Goal: Task Accomplishment & Management: Manage account settings

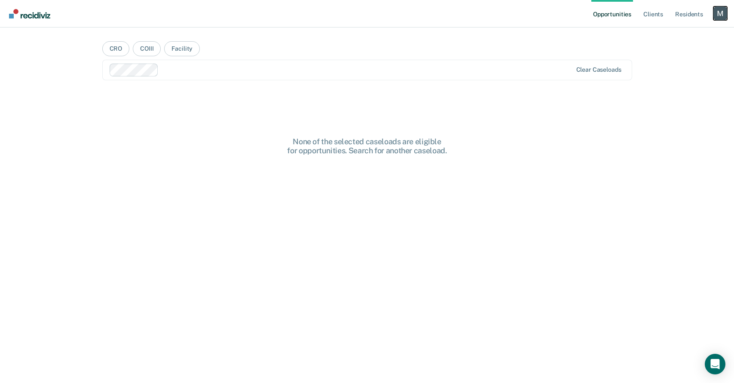
click at [716, 14] on div "Profile dropdown button" at bounding box center [720, 13] width 14 height 14
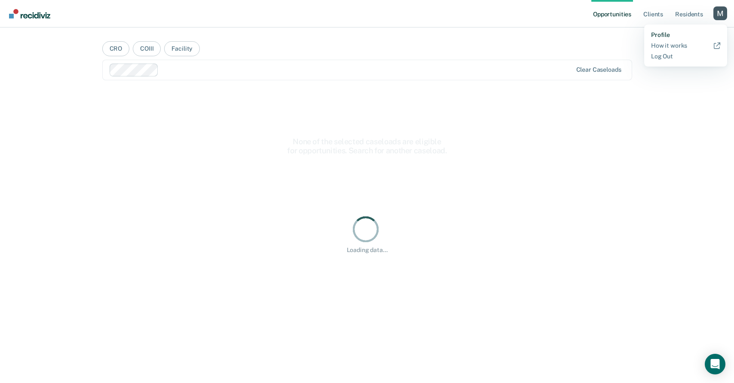
click at [663, 33] on link "Profile" at bounding box center [685, 34] width 69 height 7
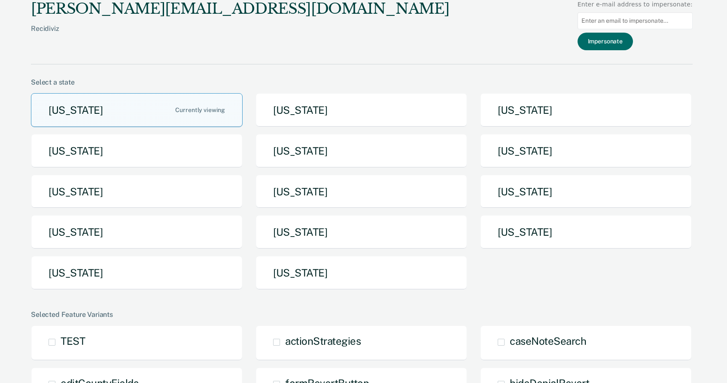
click at [607, 19] on input at bounding box center [635, 20] width 115 height 17
paste input "[PERSON_NAME][EMAIL_ADDRESS][PERSON_NAME][DOMAIN_NAME][US_STATE]"
type input "[PERSON_NAME][EMAIL_ADDRESS][PERSON_NAME][DOMAIN_NAME][US_STATE]"
click at [614, 40] on button "Impersonate" at bounding box center [605, 42] width 55 height 18
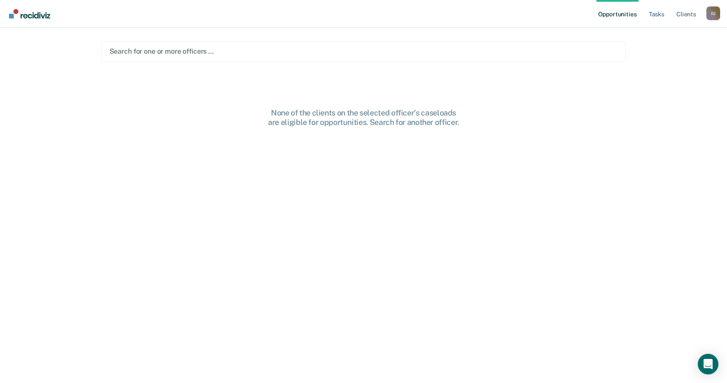
click at [230, 47] on div at bounding box center [364, 51] width 509 height 10
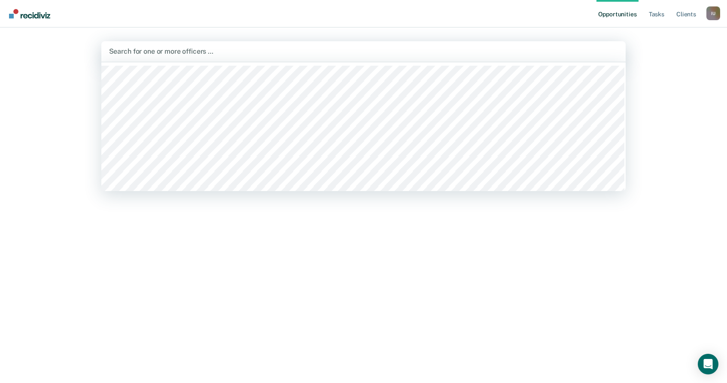
paste input "[PERSON_NAME][EMAIL_ADDRESS][PERSON_NAME][DOMAIN_NAME][US_STATE]"
type input "[PERSON_NAME][EMAIL_ADDRESS][PERSON_NAME][DOMAIN_NAME][US_STATE]"
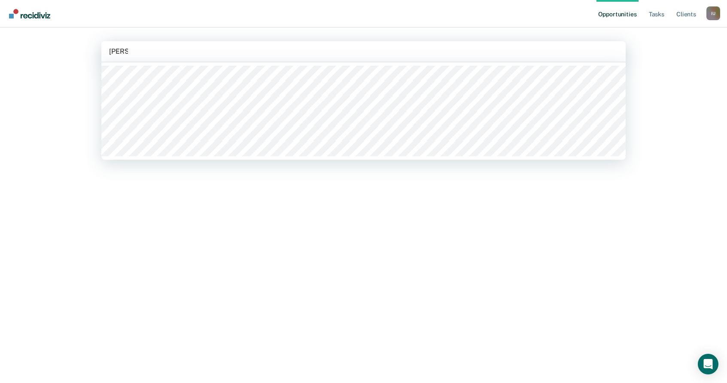
paste input "[PERSON_NAME][EMAIL_ADDRESS][PERSON_NAME][DOMAIN_NAME][US_STATE]"
type input "erica v"
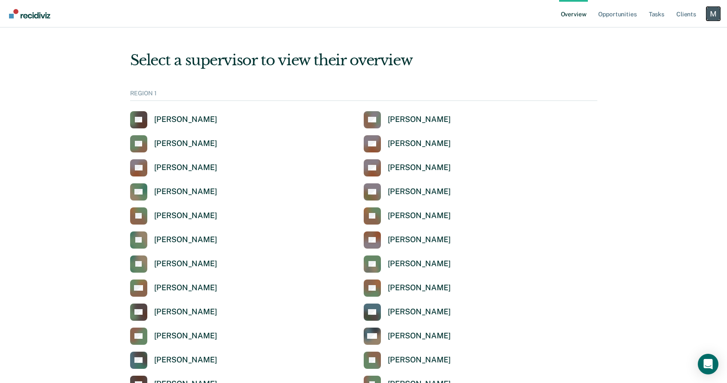
click at [715, 18] on div "Profile dropdown button" at bounding box center [714, 14] width 14 height 14
click at [656, 30] on div "Profile How it works Log Out" at bounding box center [678, 45] width 83 height 42
click at [656, 32] on link "Profile" at bounding box center [678, 34] width 69 height 7
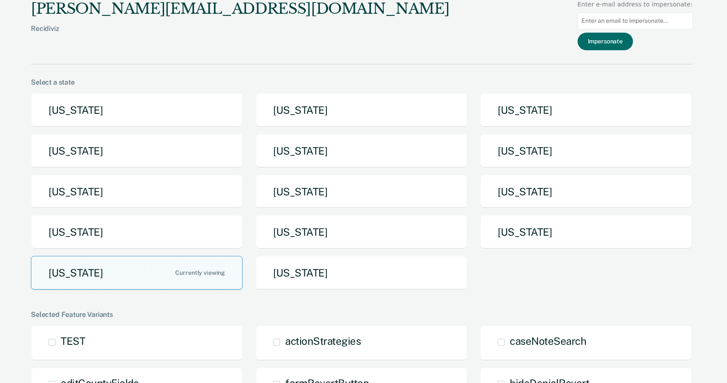
click at [627, 17] on input at bounding box center [635, 20] width 115 height 17
paste input "[PERSON_NAME][EMAIL_ADDRESS][PERSON_NAME][DOMAIN_NAME][US_STATE]"
type input "[PERSON_NAME][EMAIL_ADDRESS][PERSON_NAME][DOMAIN_NAME][US_STATE]"
click at [622, 37] on button "Impersonate" at bounding box center [605, 42] width 55 height 18
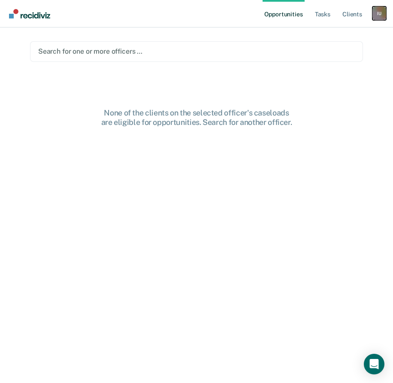
click at [375, 15] on div "I U" at bounding box center [380, 13] width 14 height 14
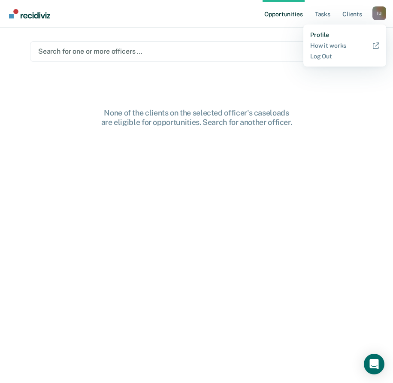
click at [319, 34] on link "Profile" at bounding box center [345, 34] width 69 height 7
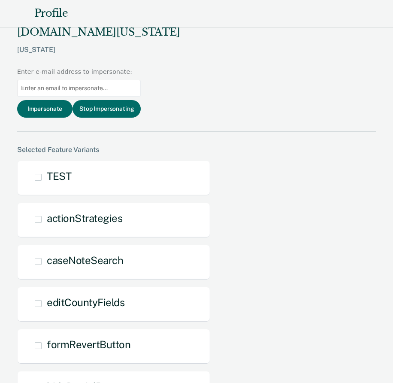
click at [141, 80] on input at bounding box center [79, 88] width 124 height 17
paste input "[PERSON_NAME][EMAIL_ADDRESS][PERSON_NAME][DOMAIN_NAME][US_STATE]"
type input "[PERSON_NAME][EMAIL_ADDRESS][PERSON_NAME][DOMAIN_NAME][US_STATE]"
click at [73, 100] on button "Impersonate" at bounding box center [44, 109] width 55 height 18
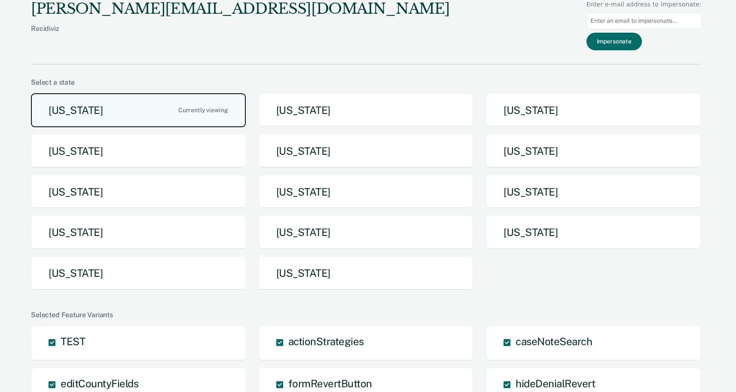
click at [186, 104] on button "[US_STATE]" at bounding box center [138, 110] width 215 height 34
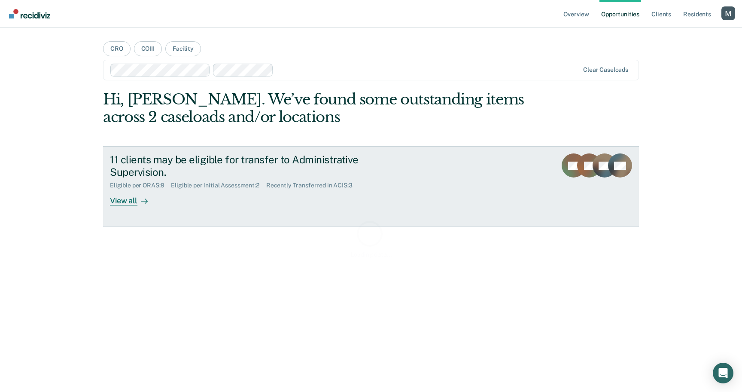
click at [305, 187] on div "Recently Transferred in ACIS : 3" at bounding box center [312, 185] width 93 height 7
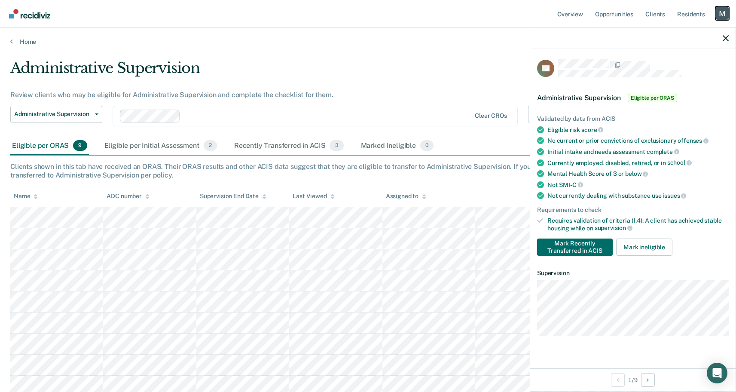
click at [722, 14] on div "Profile dropdown button" at bounding box center [722, 13] width 14 height 14
click at [666, 31] on link "Profile" at bounding box center [687, 34] width 69 height 7
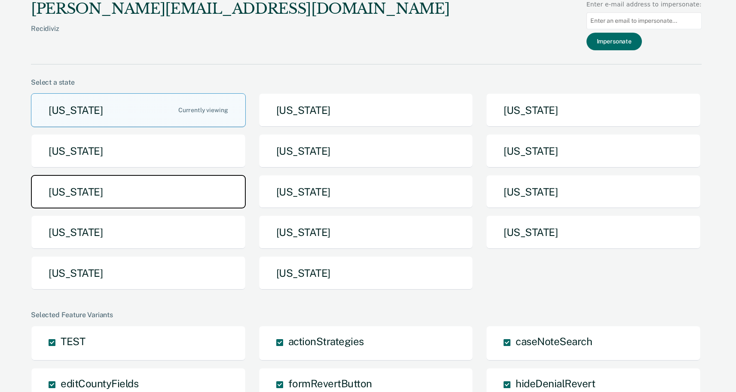
click at [207, 189] on button "[US_STATE]" at bounding box center [138, 192] width 215 height 34
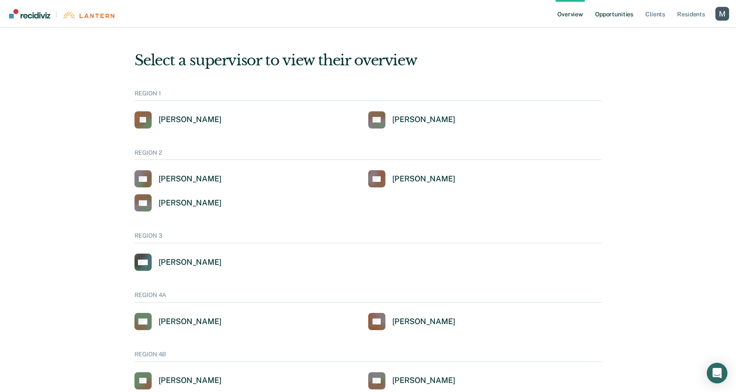
click at [616, 20] on link "Opportunities" at bounding box center [614, 13] width 42 height 27
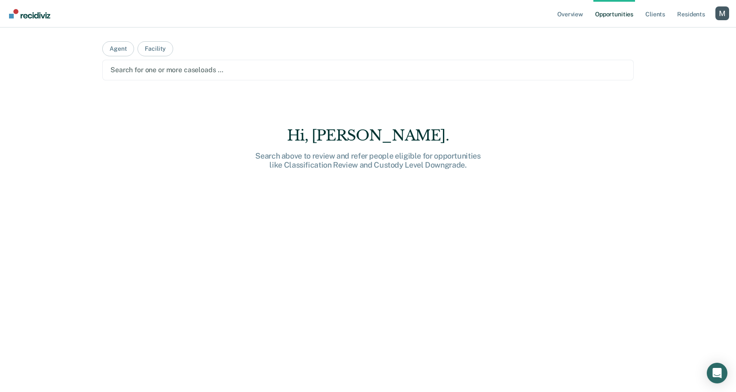
click at [208, 71] on div at bounding box center [367, 70] width 515 height 10
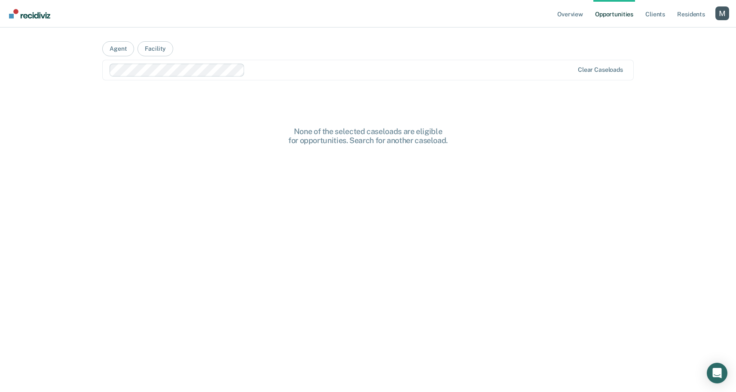
click at [283, 67] on div at bounding box center [410, 70] width 325 height 10
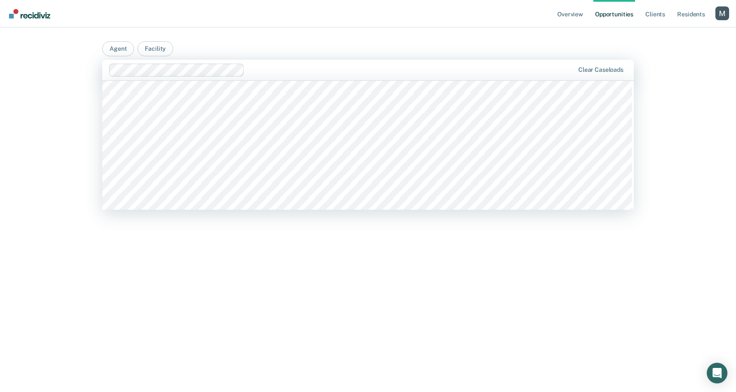
scroll to position [1386, 0]
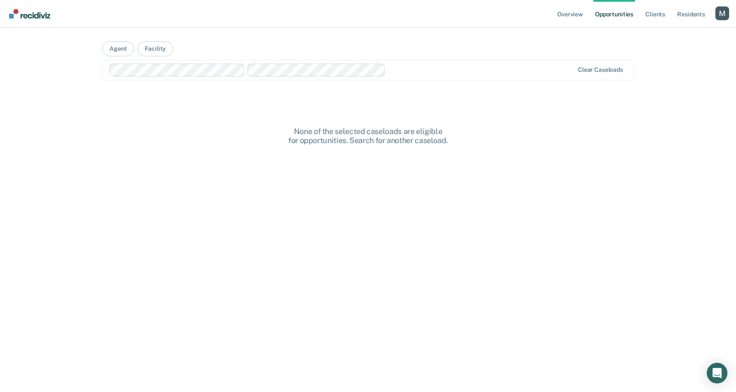
click at [255, 124] on main "Agent Facility Clear caseloads None of the selected caseloads are eligible for …" at bounding box center [368, 199] width 552 height 344
click at [407, 69] on div at bounding box center [481, 70] width 185 height 10
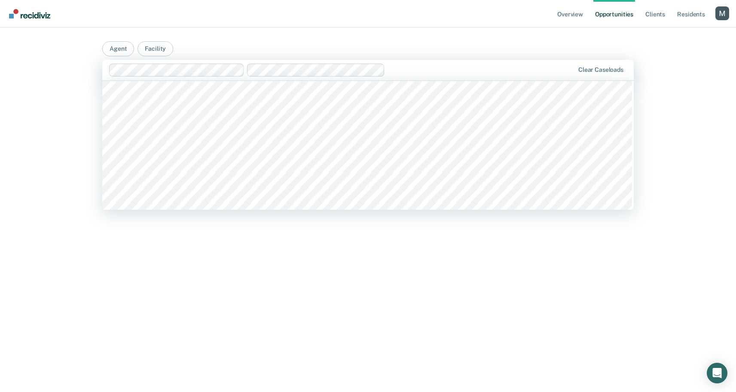
scroll to position [306238, 0]
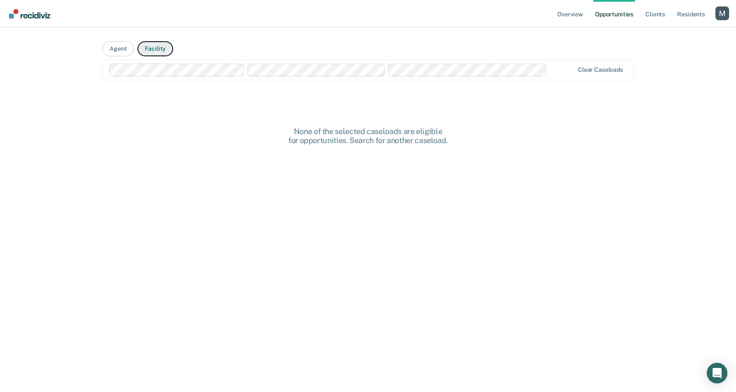
click at [151, 46] on button "Facility" at bounding box center [155, 48] width 36 height 15
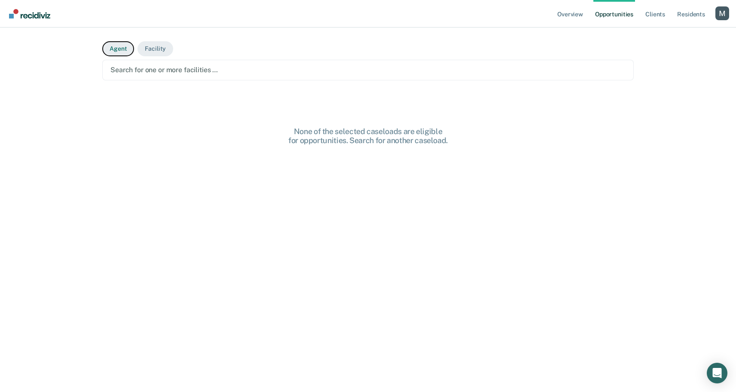
click at [110, 46] on button "Agent" at bounding box center [118, 48] width 32 height 15
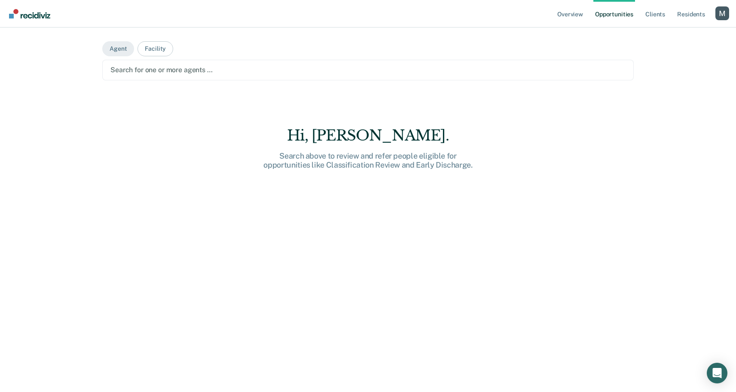
click at [147, 73] on div at bounding box center [367, 70] width 515 height 10
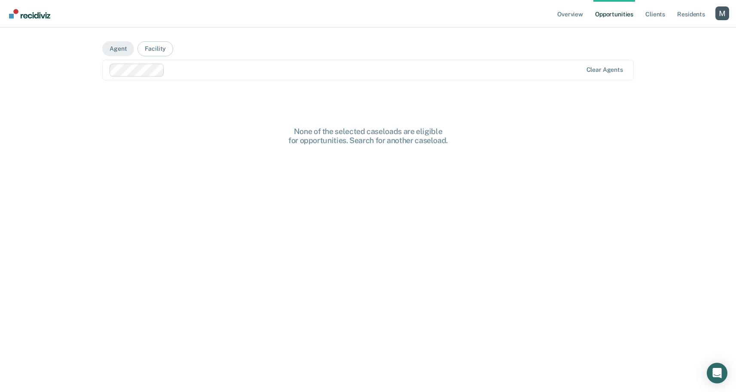
click at [151, 95] on main "Agent Facility Clear agents None of the selected caseloads are eligible for opp…" at bounding box center [368, 199] width 552 height 344
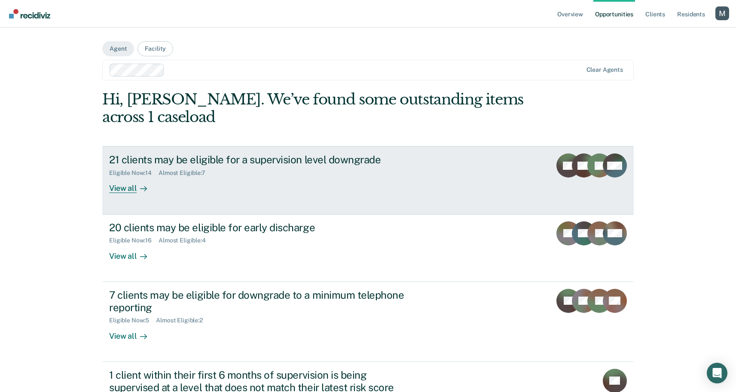
click at [168, 164] on div "21 clients may be eligible for a supervision level downgrade" at bounding box center [260, 159] width 302 height 12
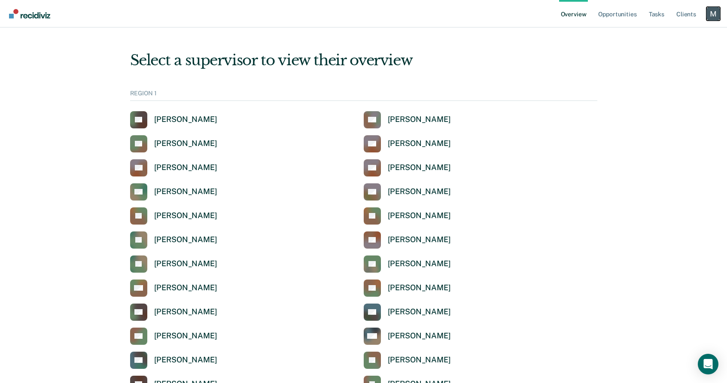
click at [713, 11] on div "Profile dropdown button" at bounding box center [714, 14] width 14 height 14
click at [656, 31] on link "Profile" at bounding box center [678, 34] width 69 height 7
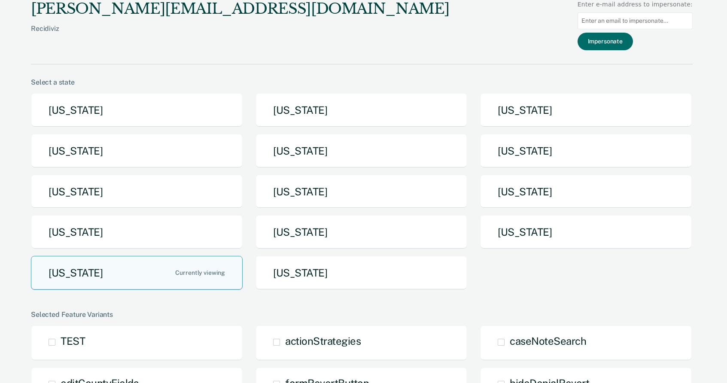
click at [610, 18] on input at bounding box center [635, 20] width 115 height 17
paste input "[PERSON_NAME][EMAIL_ADDRESS][PERSON_NAME][DOMAIN_NAME][US_STATE]"
type input "[PERSON_NAME][EMAIL_ADDRESS][PERSON_NAME][DOMAIN_NAME][US_STATE]"
click at [618, 46] on button "Impersonate" at bounding box center [605, 42] width 55 height 18
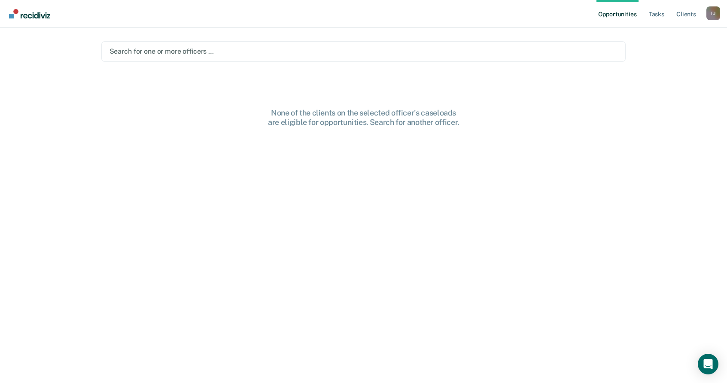
click at [645, 17] on ul "Opportunities Tasks Client s" at bounding box center [652, 13] width 110 height 27
click at [661, 9] on link "Tasks" at bounding box center [656, 13] width 19 height 27
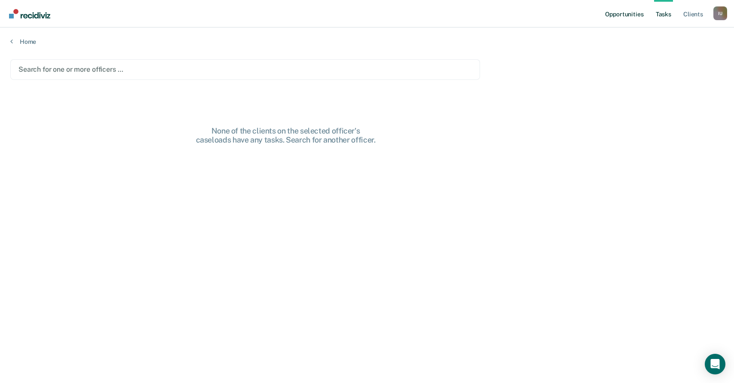
click at [622, 10] on link "Opportunities" at bounding box center [624, 13] width 42 height 27
